Goal: Task Accomplishment & Management: Complete application form

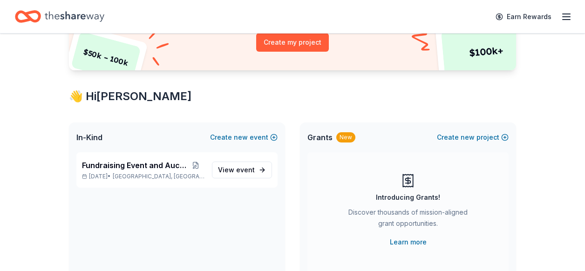
scroll to position [130, 0]
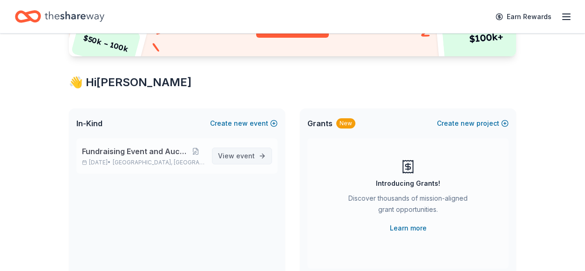
click at [232, 157] on span "View event" at bounding box center [236, 156] width 37 height 11
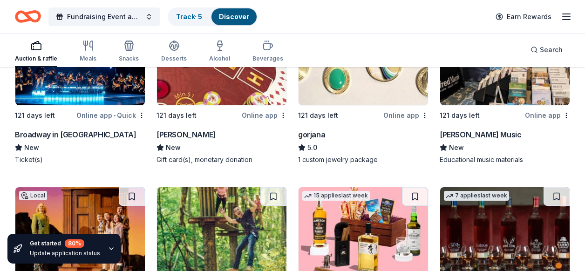
scroll to position [2648, 0]
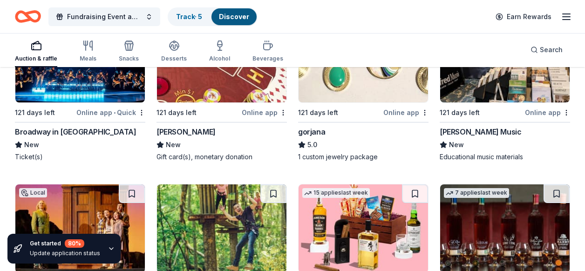
click at [404, 111] on div "Online app" at bounding box center [405, 113] width 45 height 12
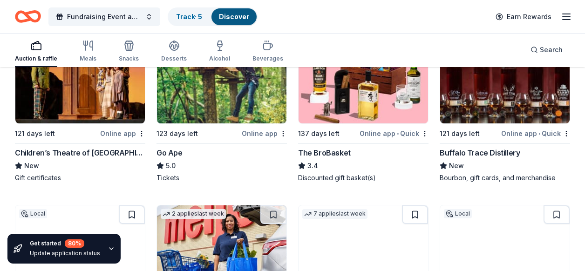
scroll to position [2816, 0]
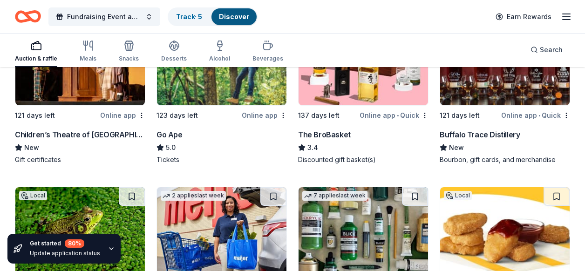
click at [505, 135] on div "Buffalo Trace Distillery" at bounding box center [480, 134] width 80 height 11
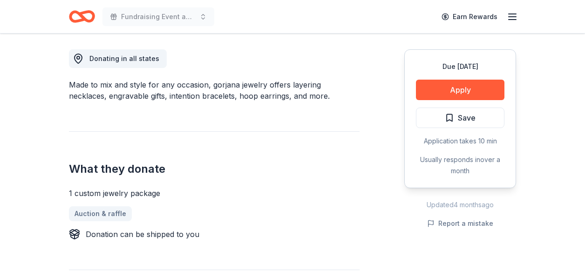
scroll to position [255, 0]
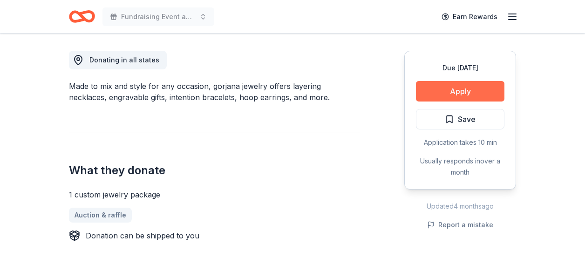
click at [444, 90] on button "Apply" at bounding box center [460, 91] width 89 height 21
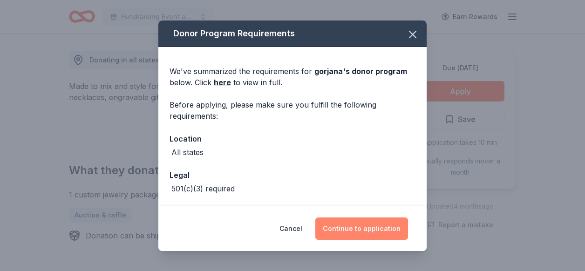
click at [373, 229] on button "Continue to application" at bounding box center [361, 229] width 93 height 22
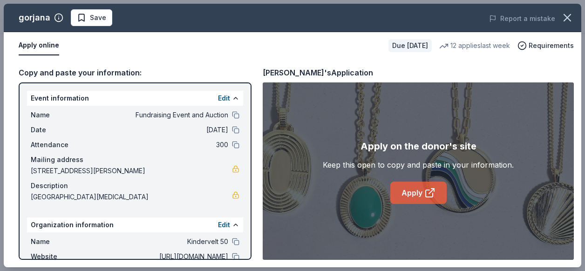
click at [412, 192] on link "Apply" at bounding box center [418, 193] width 56 height 22
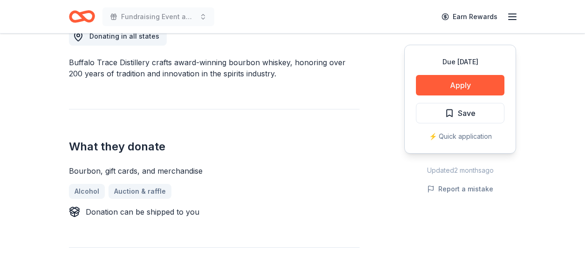
scroll to position [261, 0]
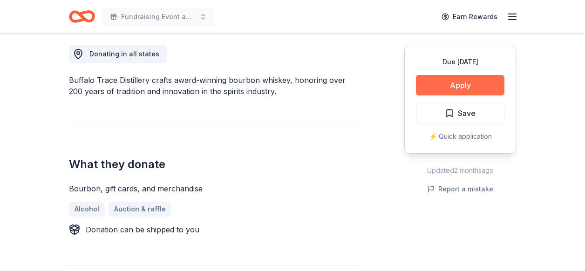
click at [471, 88] on button "Apply" at bounding box center [460, 85] width 89 height 21
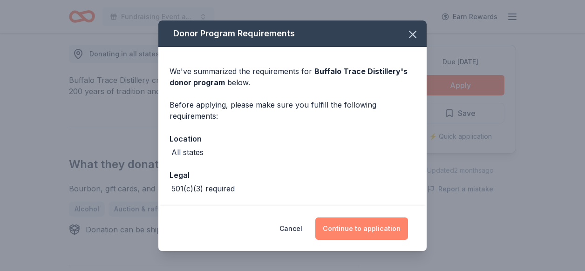
click at [363, 232] on button "Continue to application" at bounding box center [361, 229] width 93 height 22
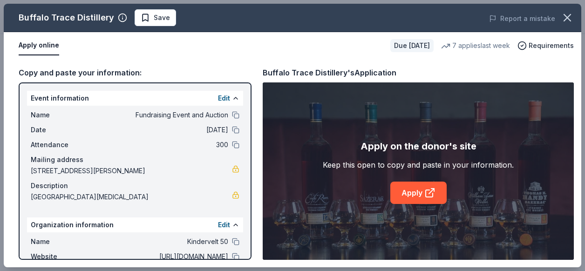
click at [212, 52] on div "Apply online" at bounding box center [201, 46] width 364 height 20
click at [14, 165] on div "Copy and paste your information: Event information Edit Name Fundraising Event …" at bounding box center [293, 163] width 578 height 208
click at [412, 196] on link "Apply" at bounding box center [418, 193] width 56 height 22
